Goal: Transaction & Acquisition: Download file/media

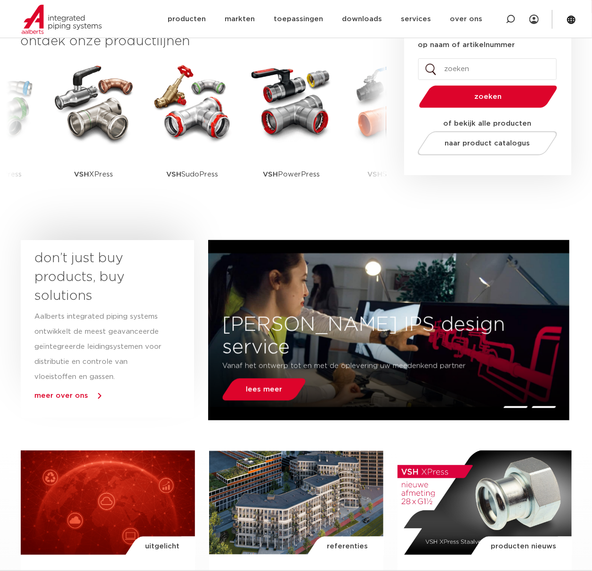
scroll to position [251, 0]
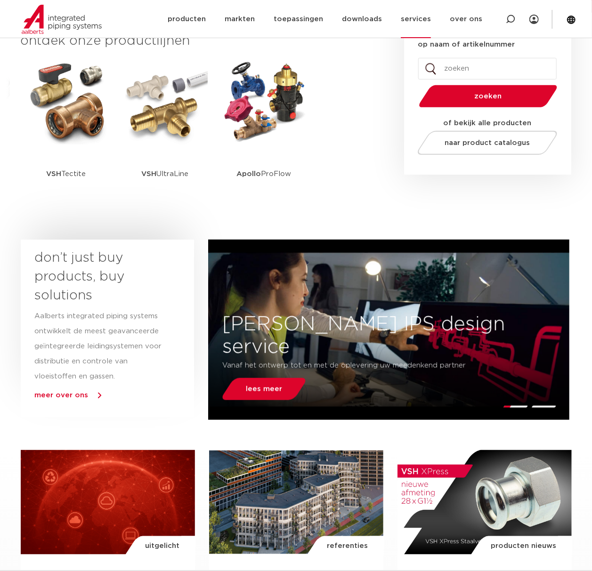
click at [416, 15] on link "services" at bounding box center [416, 19] width 30 height 38
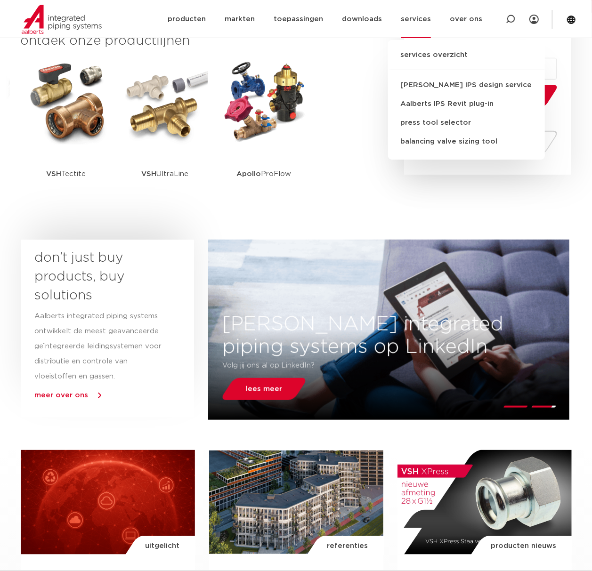
click at [431, 18] on link "services" at bounding box center [416, 19] width 30 height 38
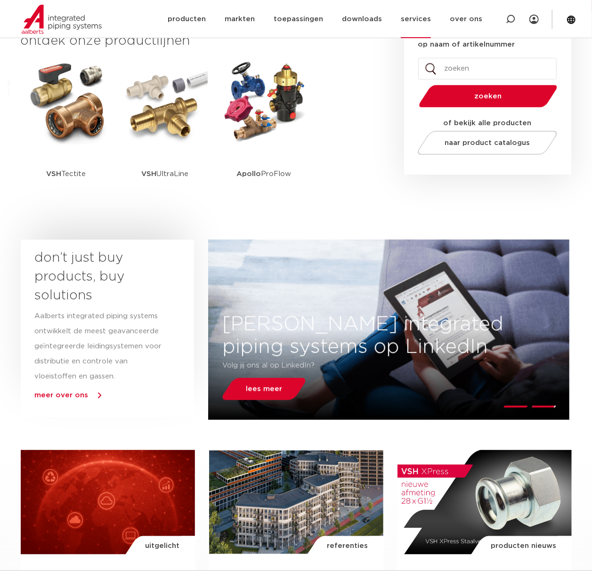
click at [431, 21] on link "services" at bounding box center [416, 19] width 30 height 38
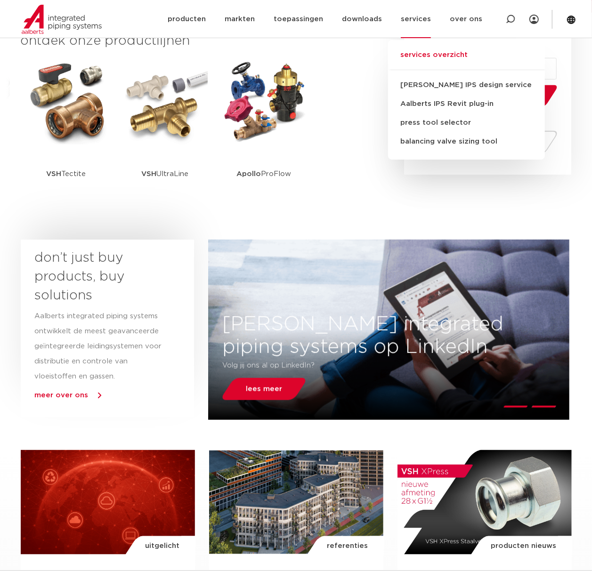
click at [424, 60] on link "services overzicht" at bounding box center [466, 59] width 157 height 21
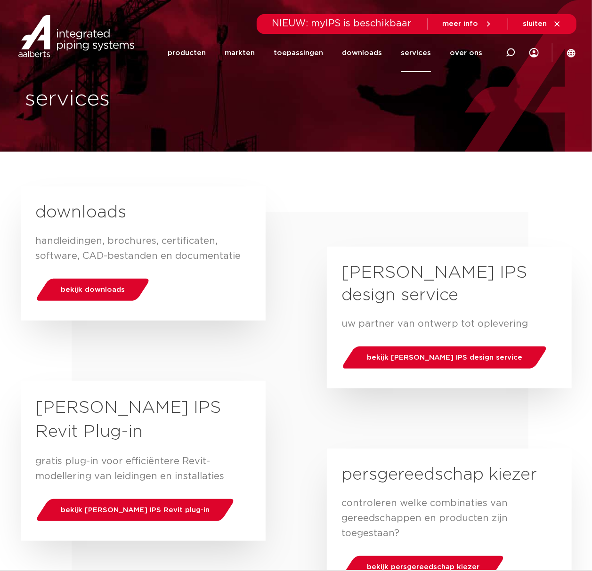
click at [51, 275] on div "bekijk downloads" at bounding box center [143, 289] width 215 height 32
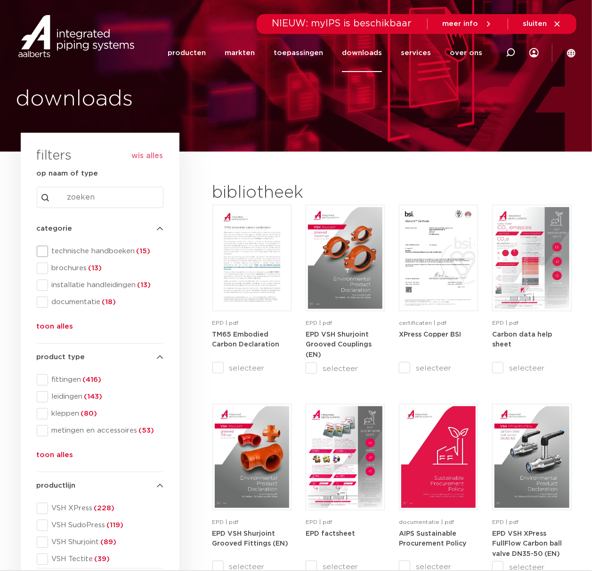
click at [113, 256] on span "technische handboeken (15)" at bounding box center [105, 251] width 115 height 9
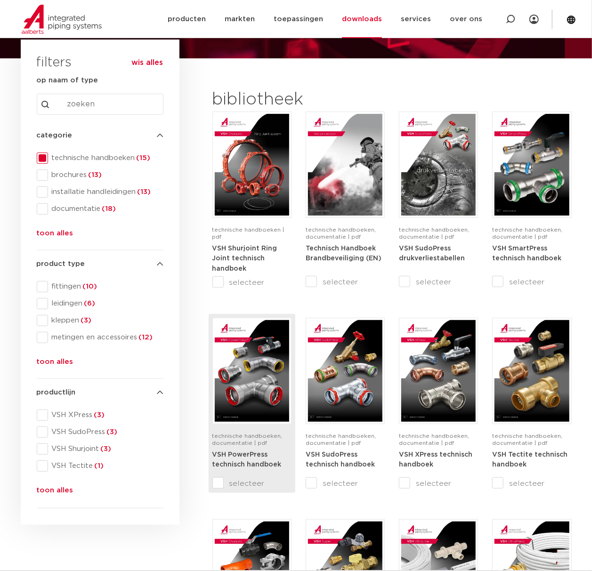
scroll to position [251, 0]
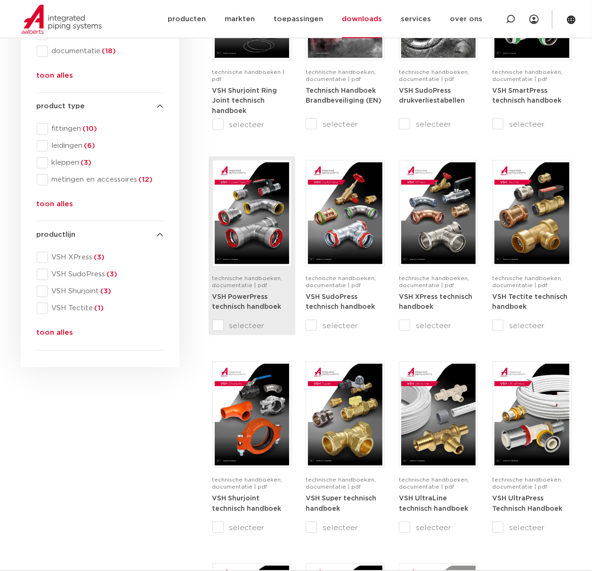
click at [276, 240] on img at bounding box center [252, 213] width 74 height 102
